Goal: Information Seeking & Learning: Learn about a topic

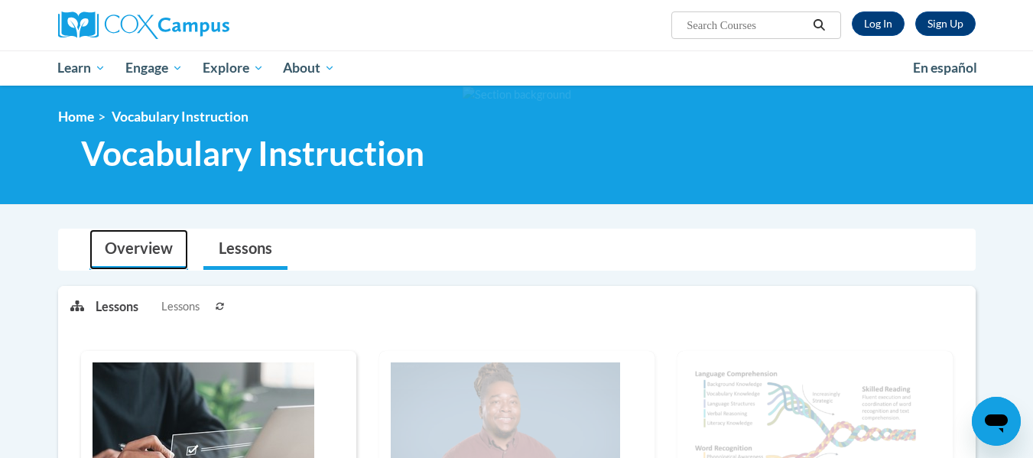
click at [152, 255] on link "Overview" at bounding box center [138, 249] width 99 height 41
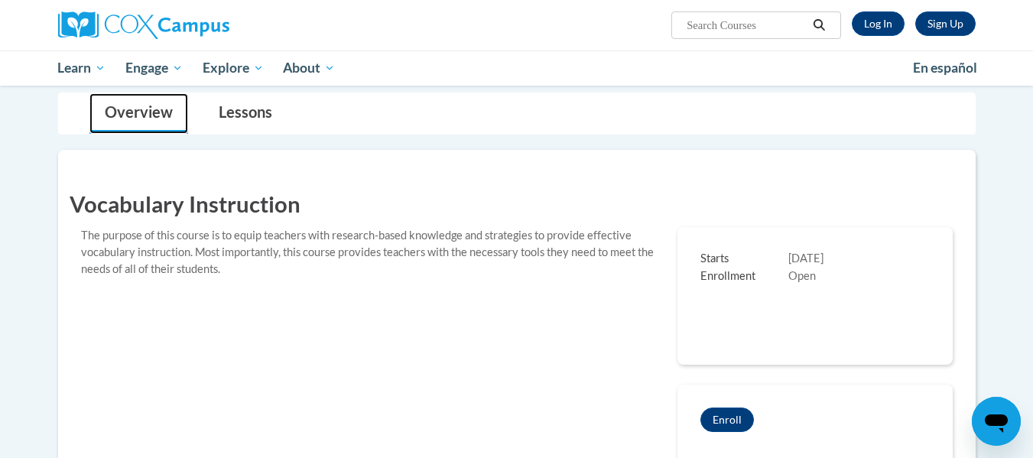
scroll to position [120, 0]
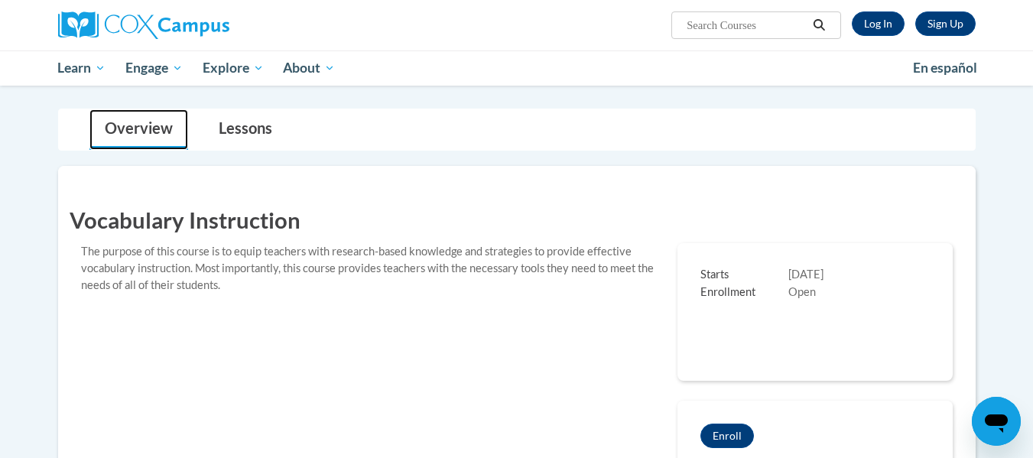
click at [127, 126] on link "Overview" at bounding box center [138, 129] width 99 height 41
